Goal: Information Seeking & Learning: Learn about a topic

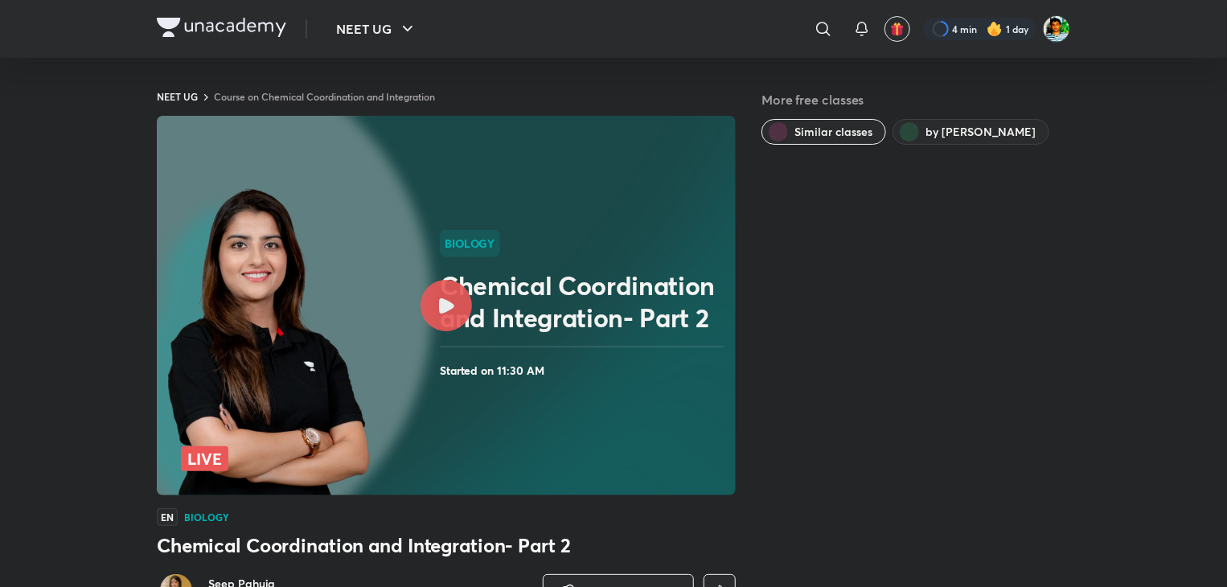
click at [436, 317] on div at bounding box center [446, 305] width 51 height 51
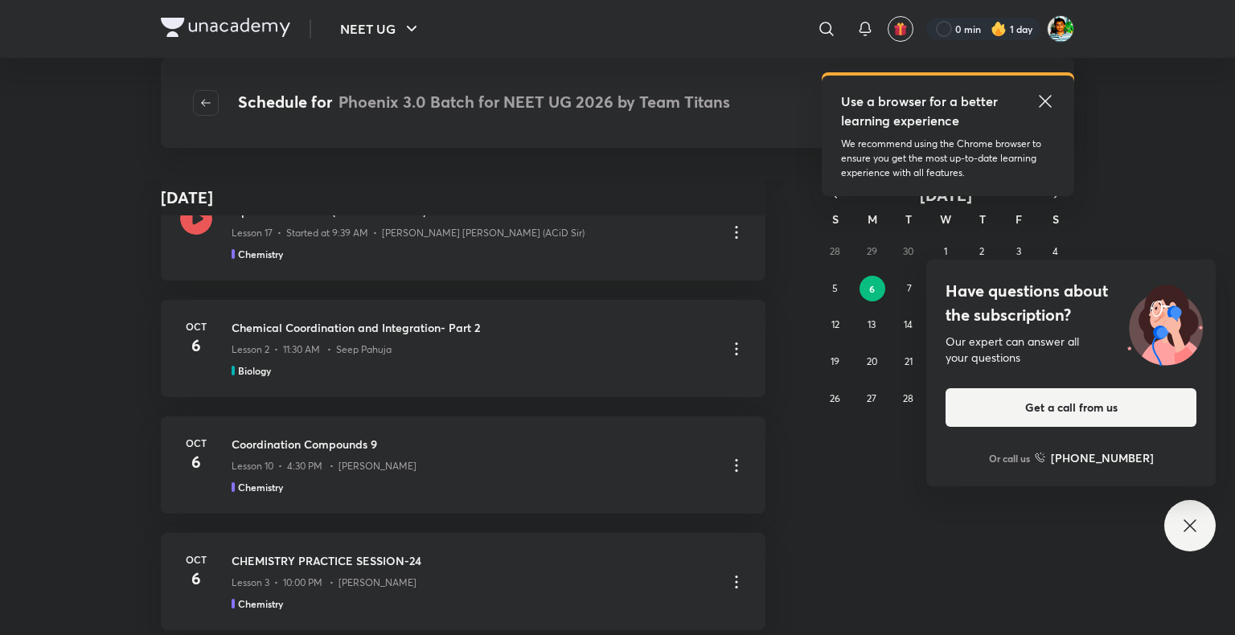
scroll to position [2484, 0]
click at [369, 460] on p "Lesson 10 • 4:30 PM • Anushka Choudhary" at bounding box center [324, 465] width 185 height 14
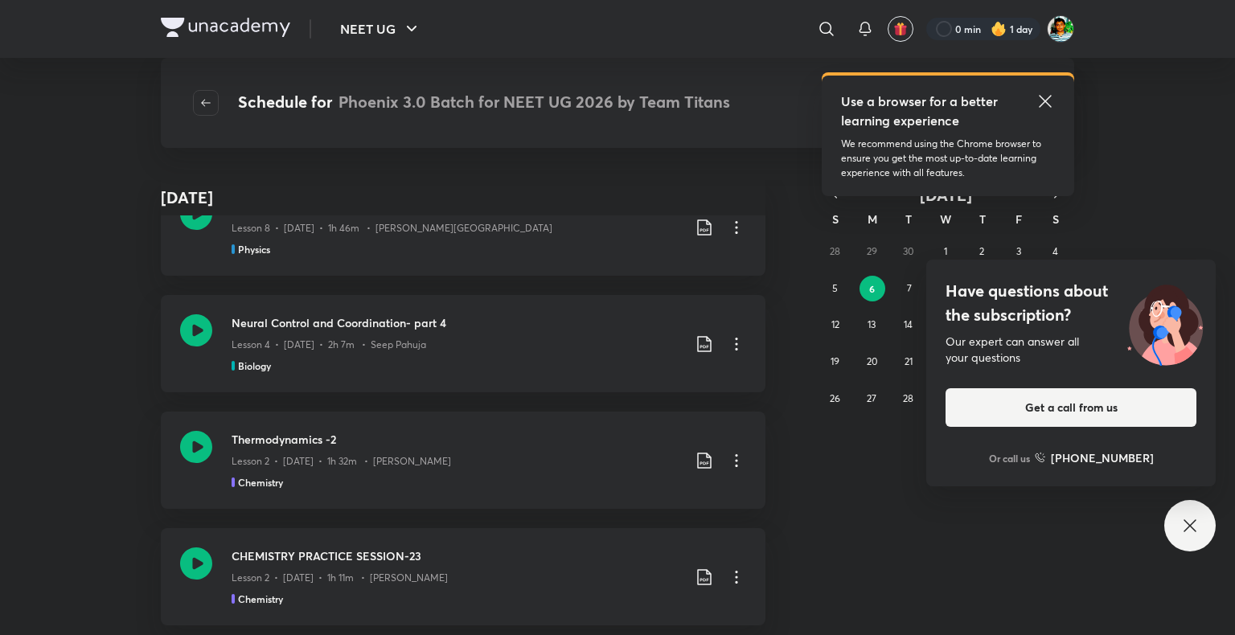
scroll to position [4627, 0]
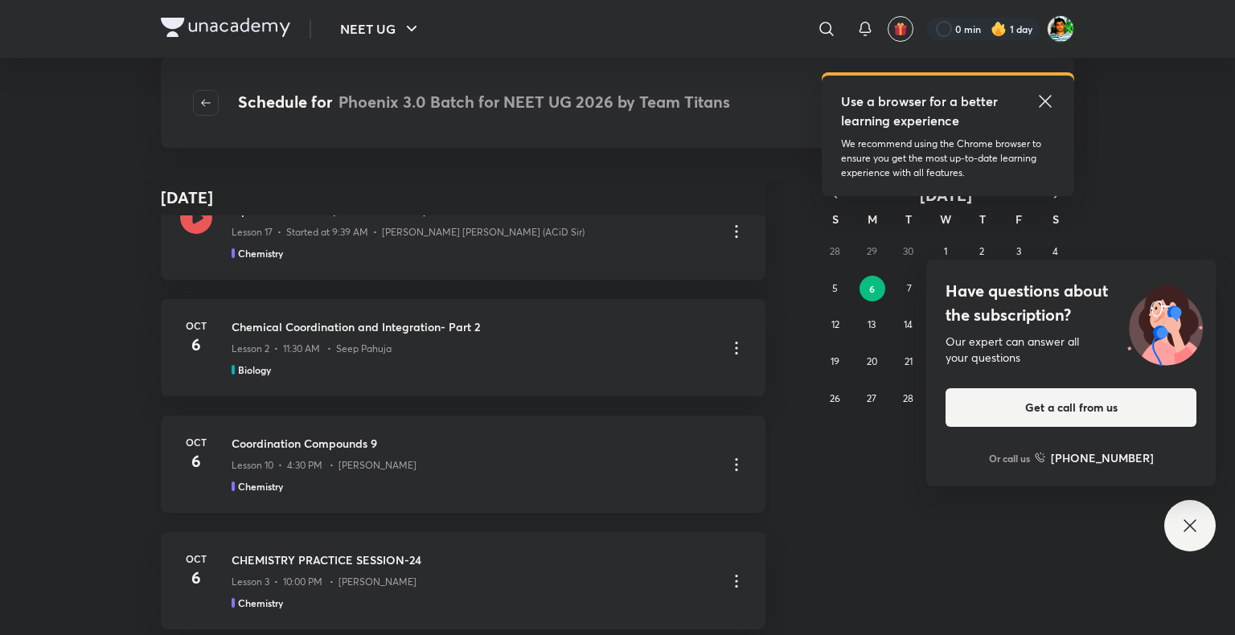
click at [369, 460] on p "Lesson 10 • 4:30 PM • Anushka Choudhary" at bounding box center [324, 465] width 185 height 14
click at [212, 443] on div "Oct 6 Coordination Compounds 9 Lesson 10 • 4:30 PM • Anushka Choudhary Chemistry" at bounding box center [463, 464] width 605 height 97
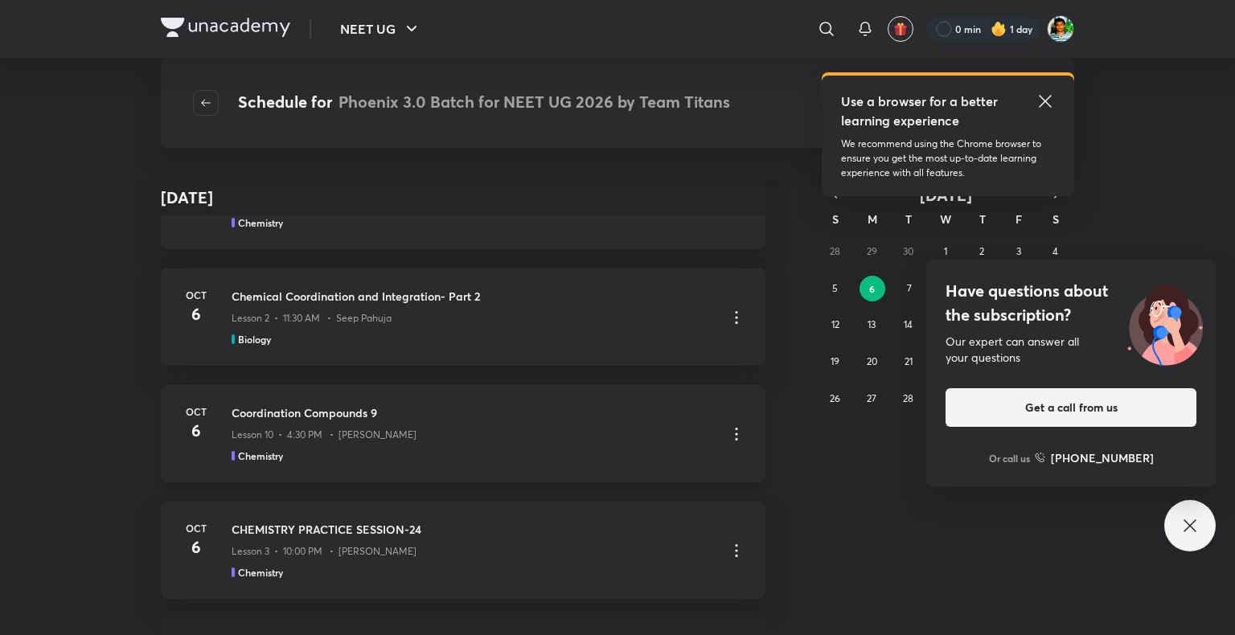
scroll to position [4656, 0]
drag, startPoint x: 212, startPoint y: 443, endPoint x: 602, endPoint y: 426, distance: 389.6
click at [602, 426] on div "Lesson 10 • 4:30 PM • Anushka Choudhary" at bounding box center [473, 433] width 482 height 21
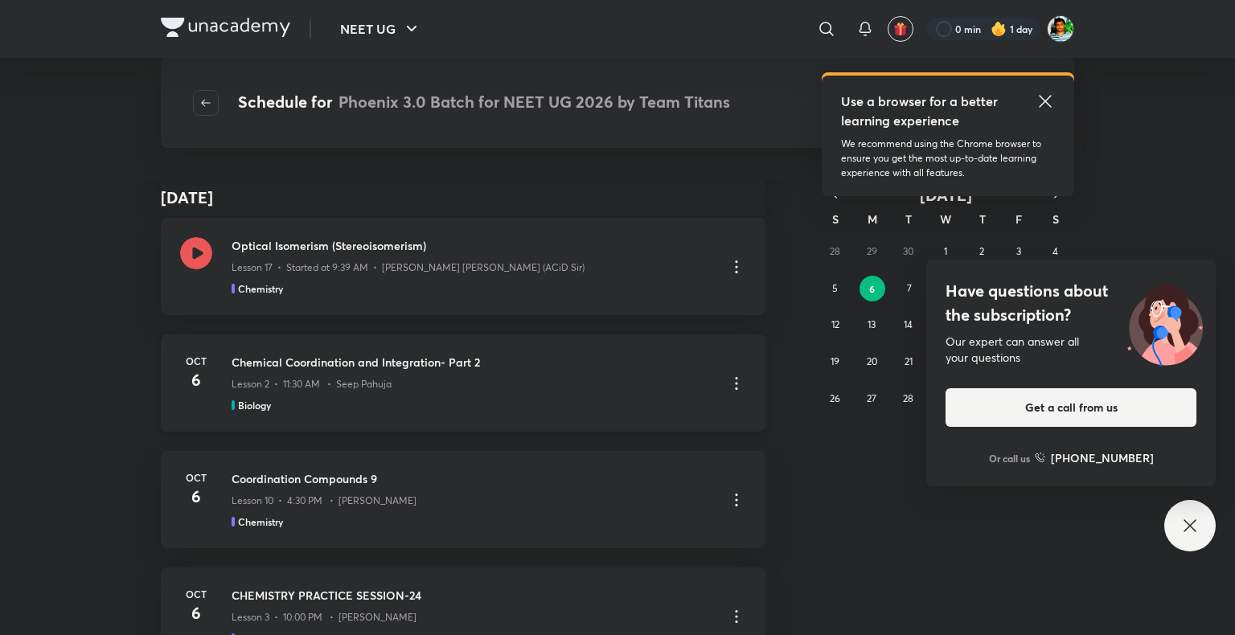
scroll to position [4591, 0]
click at [183, 259] on icon at bounding box center [196, 254] width 32 height 32
